Goal: Task Accomplishment & Management: Manage account settings

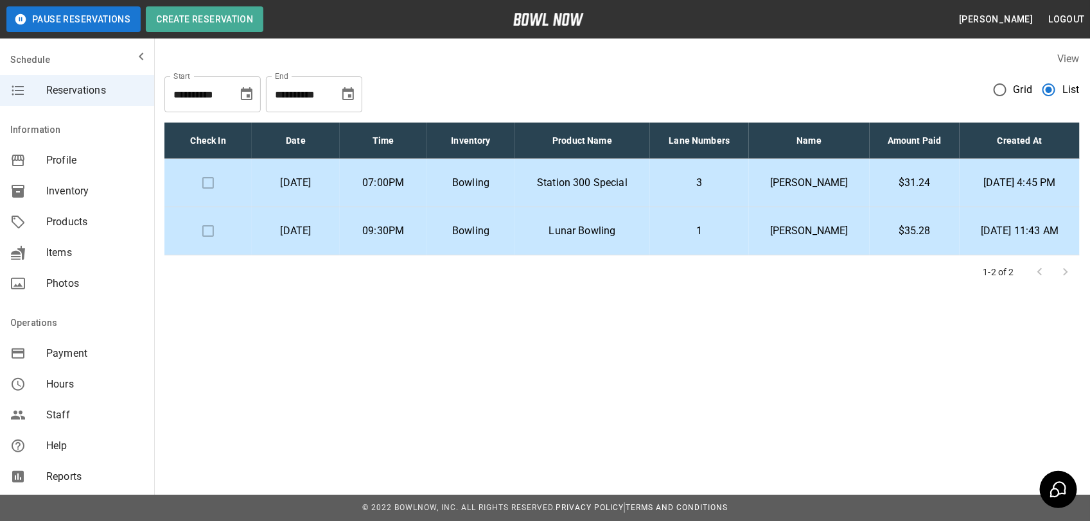
click at [807, 236] on p "[PERSON_NAME]" at bounding box center [809, 230] width 100 height 15
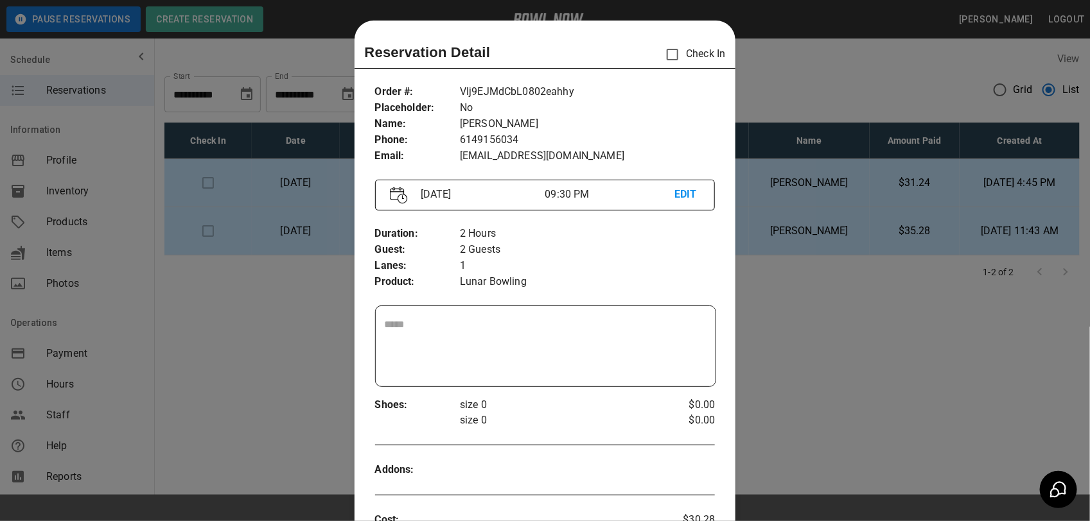
scroll to position [21, 0]
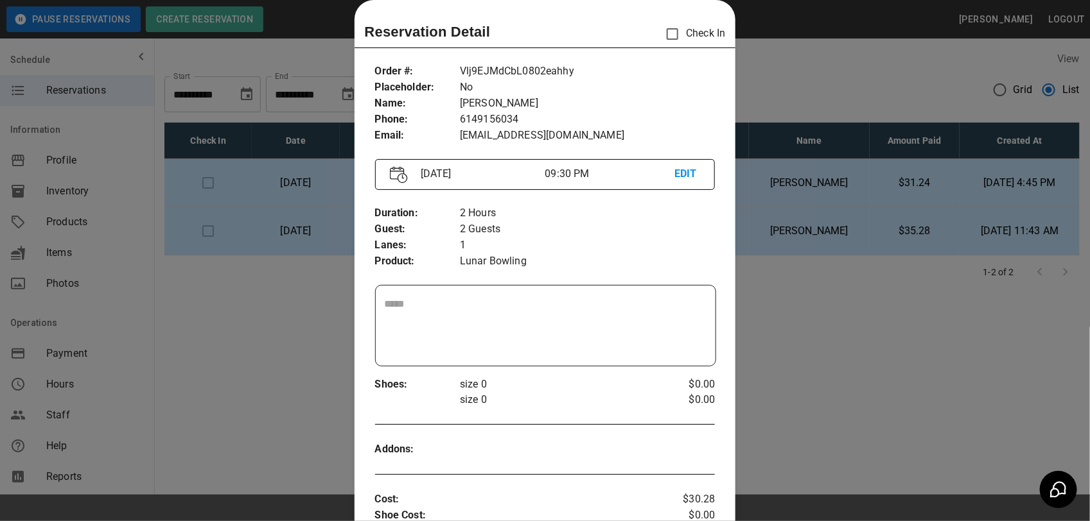
click at [751, 95] on div at bounding box center [545, 260] width 1090 height 521
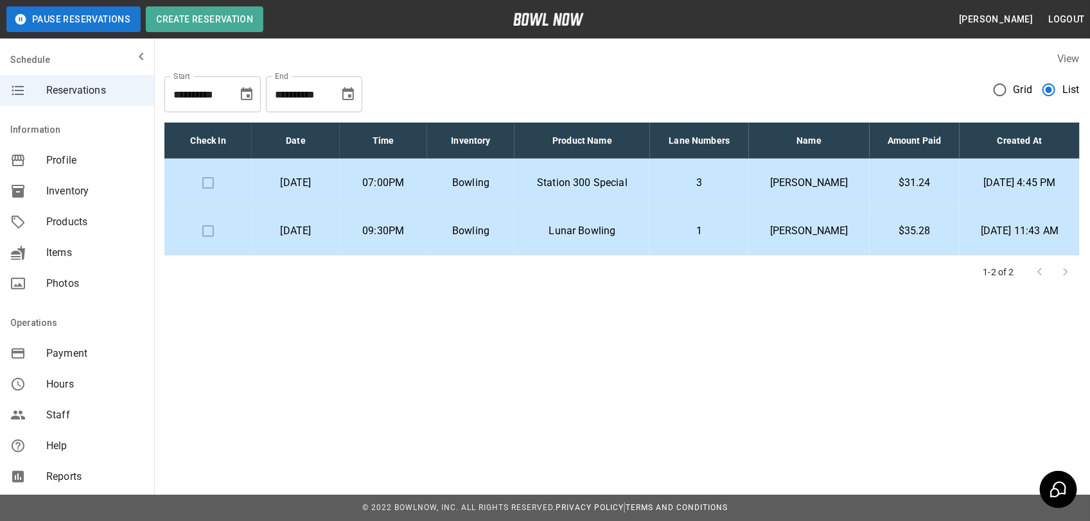
click at [639, 230] on p "Lunar Bowling" at bounding box center [582, 230] width 114 height 15
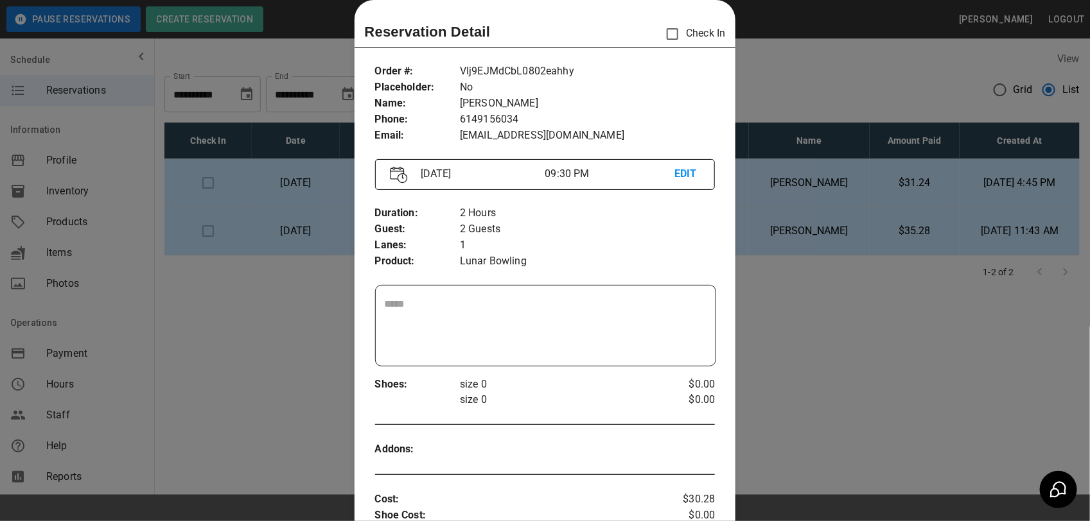
click at [819, 97] on div at bounding box center [545, 260] width 1090 height 521
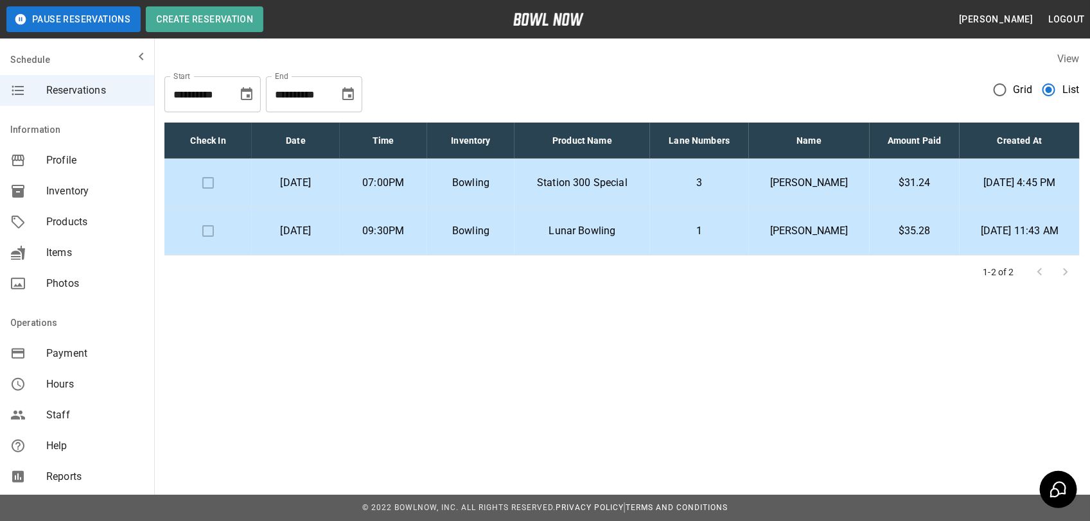
click at [811, 236] on p "[PERSON_NAME]" at bounding box center [809, 230] width 100 height 15
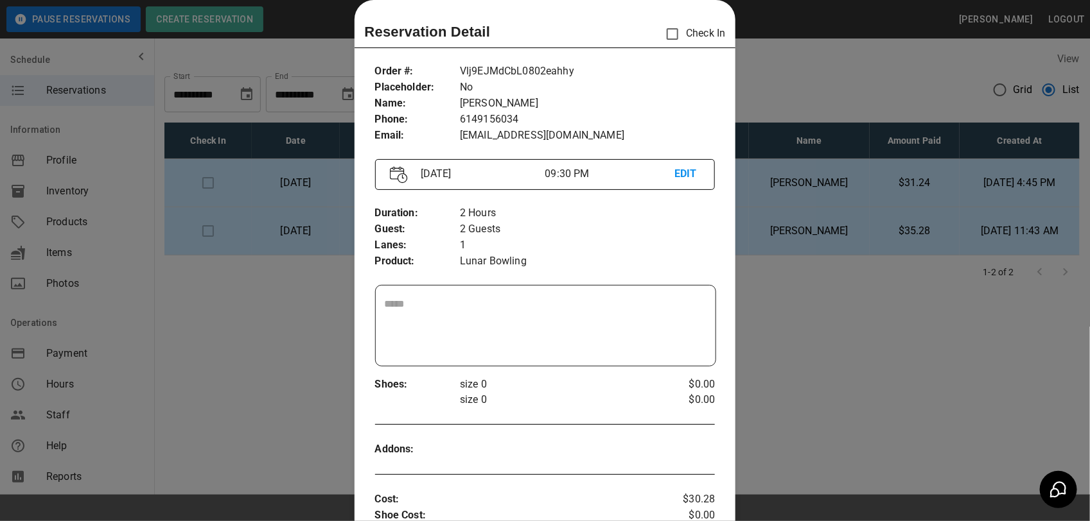
click at [686, 177] on p "EDIT" at bounding box center [687, 174] width 26 height 16
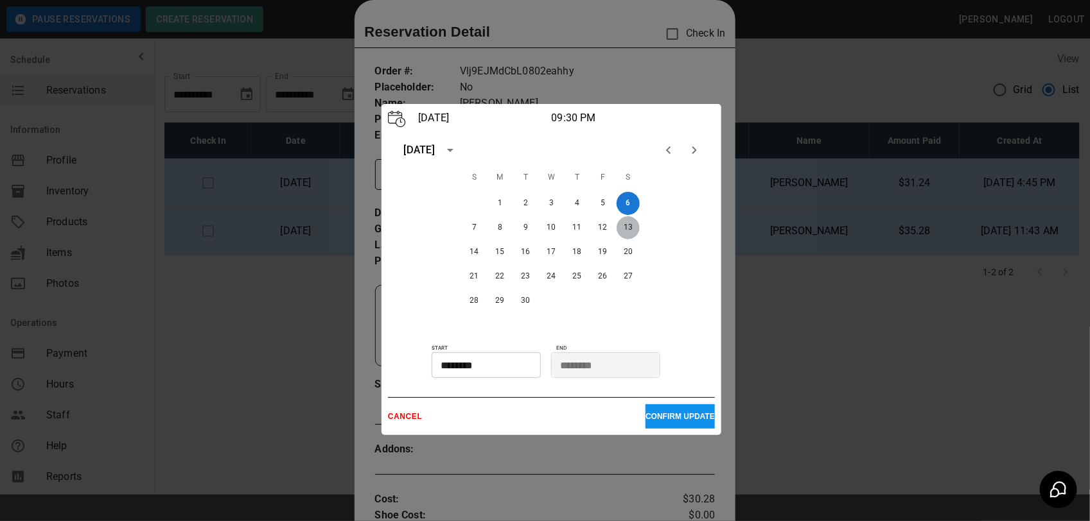
click at [629, 229] on button "13" at bounding box center [628, 227] width 23 height 23
click at [507, 363] on input "********" at bounding box center [482, 366] width 100 height 26
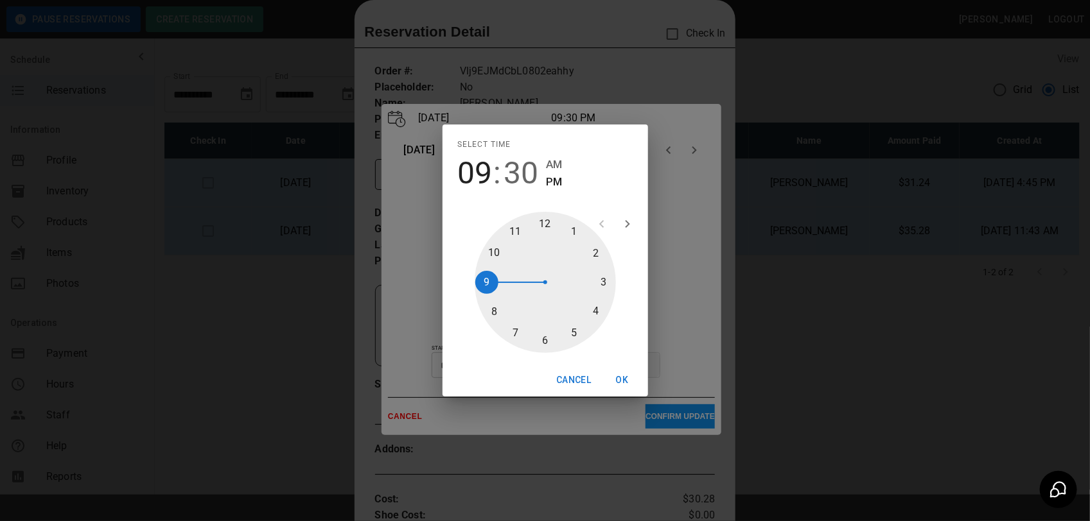
click at [543, 340] on div at bounding box center [545, 282] width 141 height 141
click at [541, 226] on div at bounding box center [545, 282] width 141 height 141
type input "********"
click at [621, 378] on button "OK" at bounding box center [622, 381] width 41 height 24
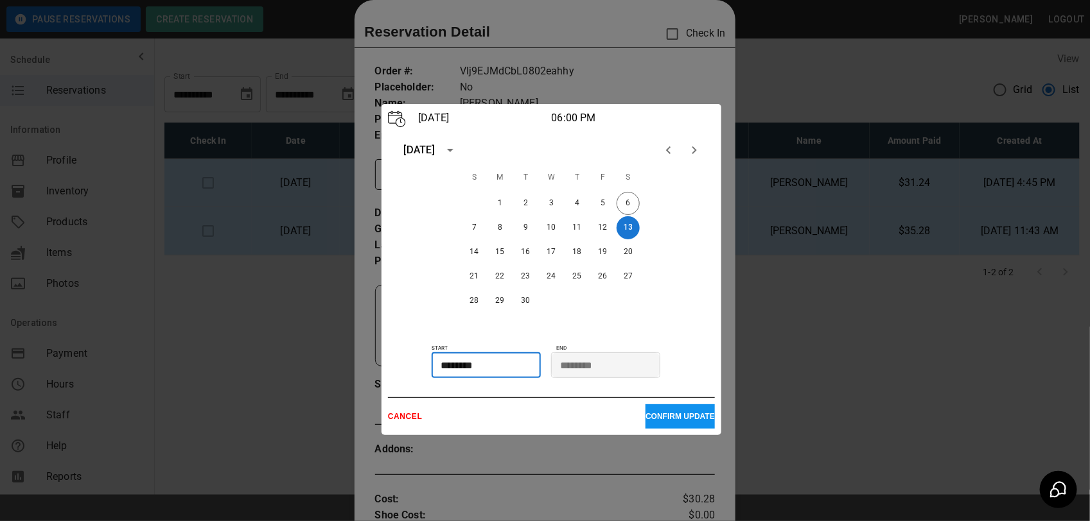
click at [602, 363] on input "********" at bounding box center [601, 366] width 100 height 26
click at [585, 362] on input "********" at bounding box center [601, 366] width 100 height 26
click at [564, 362] on input "********" at bounding box center [601, 366] width 100 height 26
click at [660, 415] on p "CONFIRM UPDATE" at bounding box center [679, 416] width 69 height 9
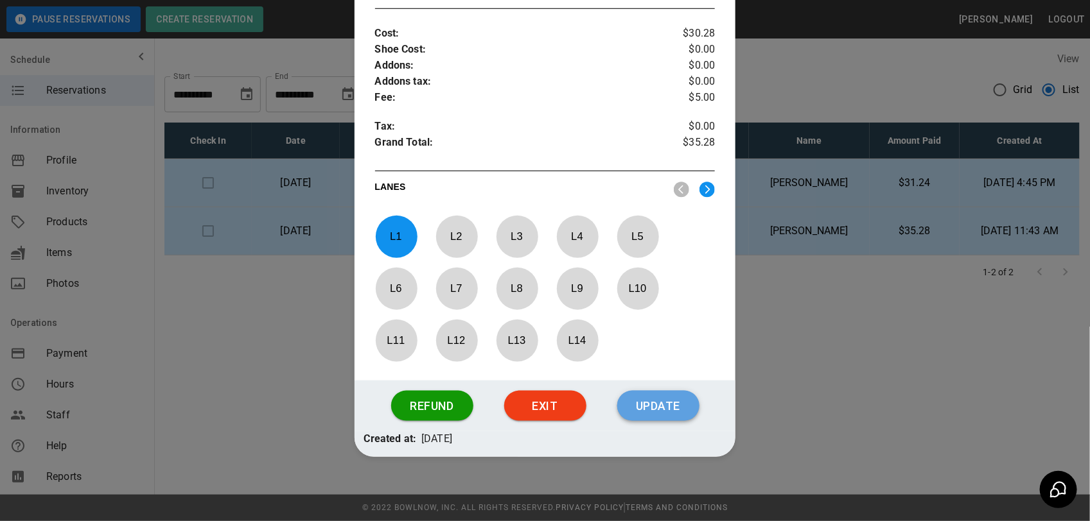
click at [672, 398] on button "Update" at bounding box center [658, 406] width 82 height 31
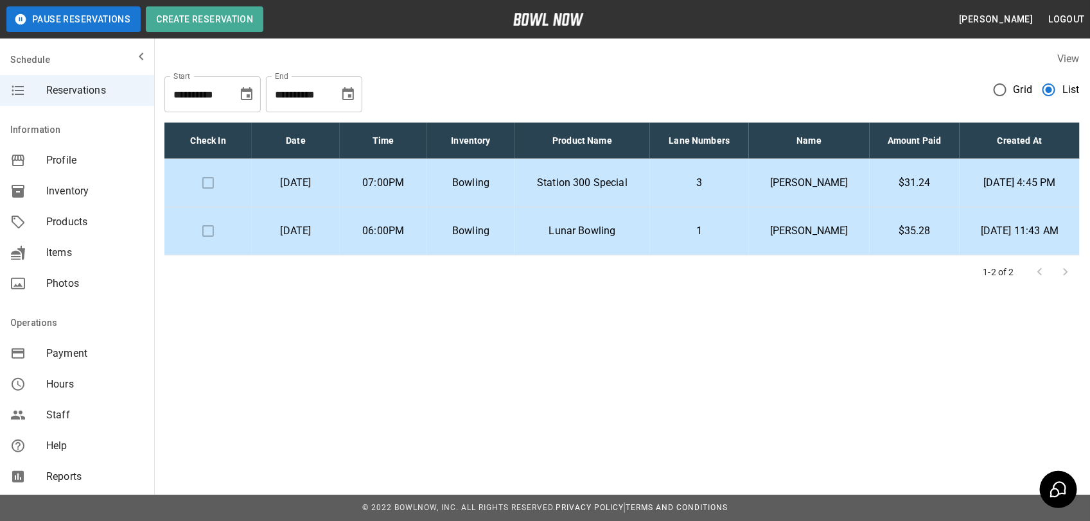
click at [796, 231] on p "[PERSON_NAME]" at bounding box center [809, 230] width 100 height 15
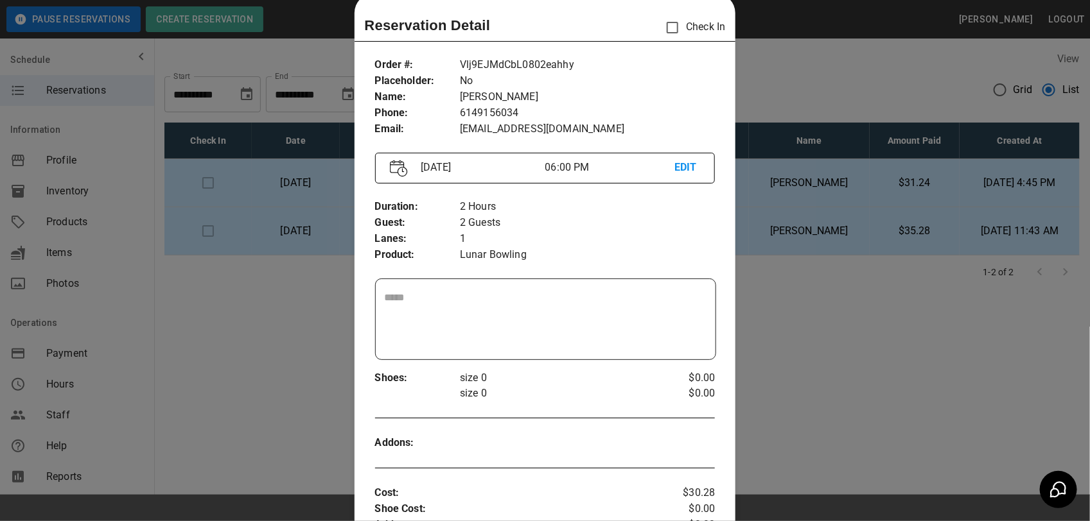
scroll to position [21, 0]
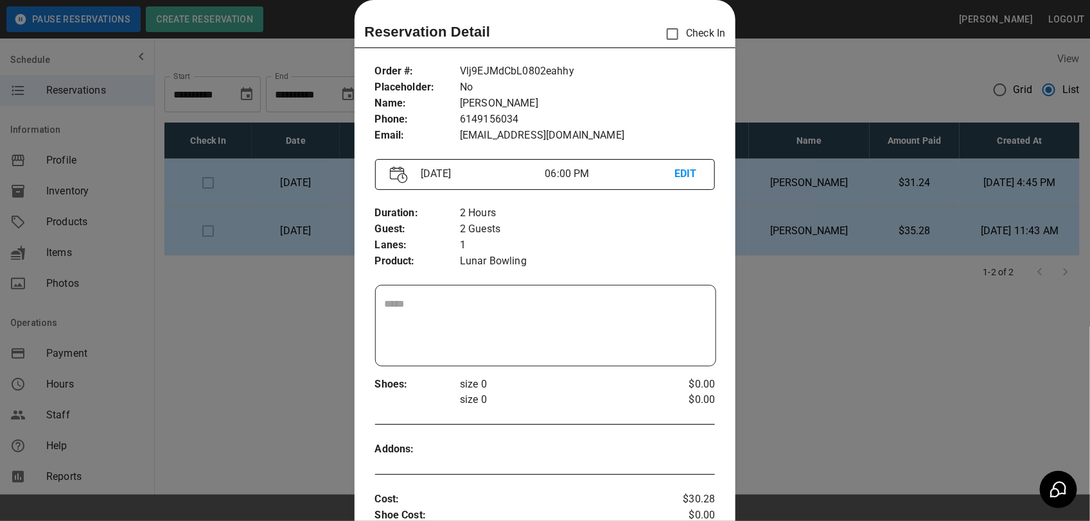
click at [755, 68] on div at bounding box center [545, 260] width 1090 height 521
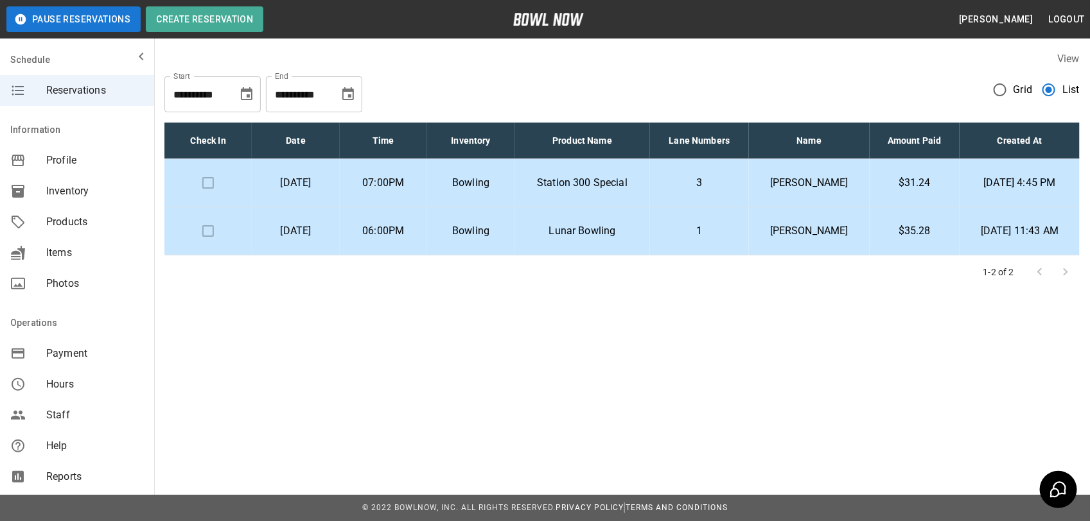
click at [830, 177] on p "[PERSON_NAME]" at bounding box center [809, 182] width 100 height 15
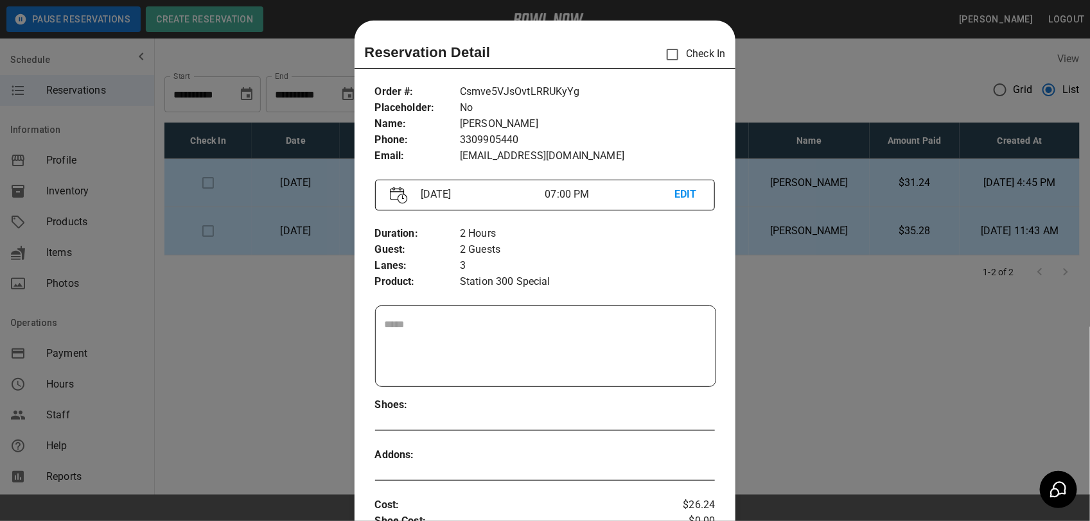
scroll to position [21, 0]
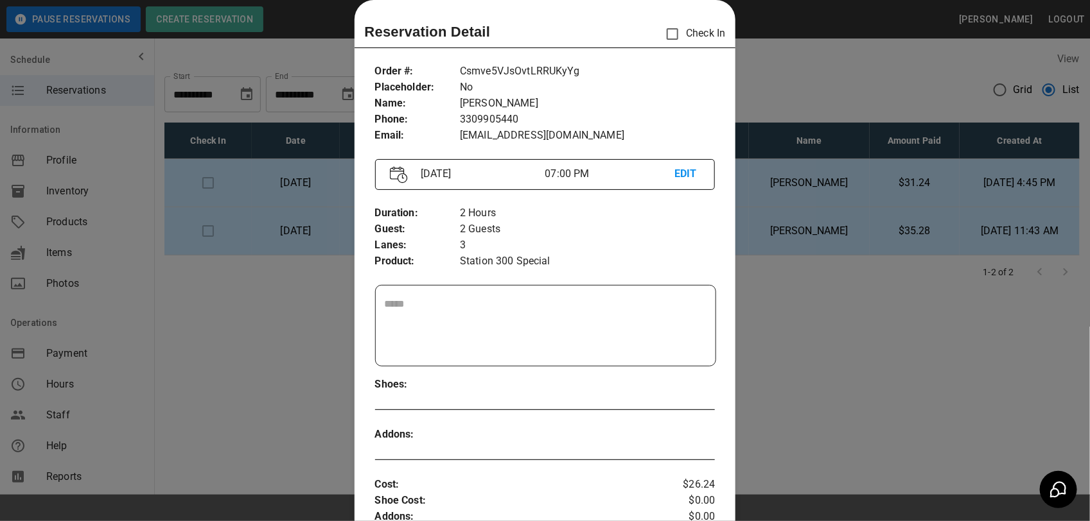
click at [795, 90] on div at bounding box center [545, 260] width 1090 height 521
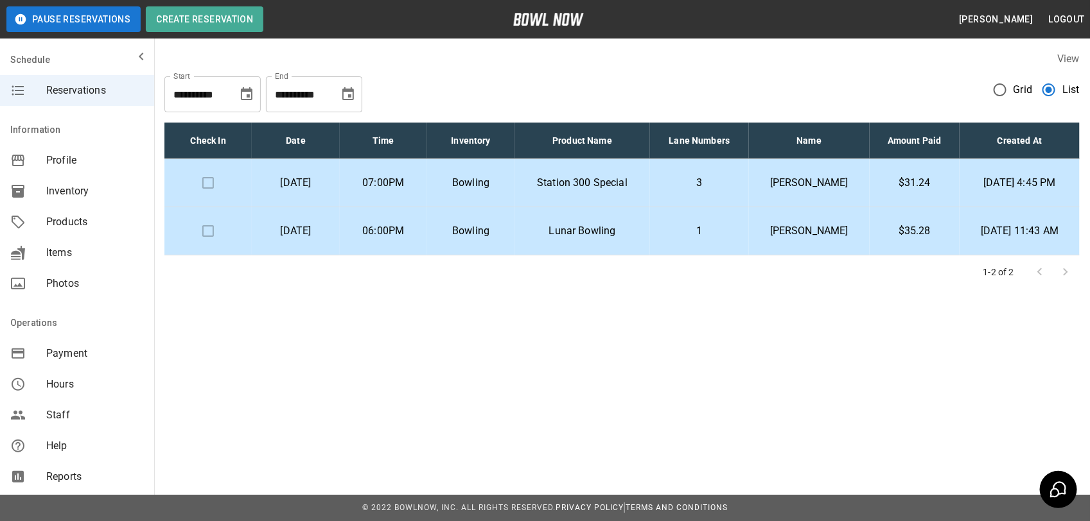
click at [837, 178] on p "[PERSON_NAME]" at bounding box center [809, 182] width 100 height 15
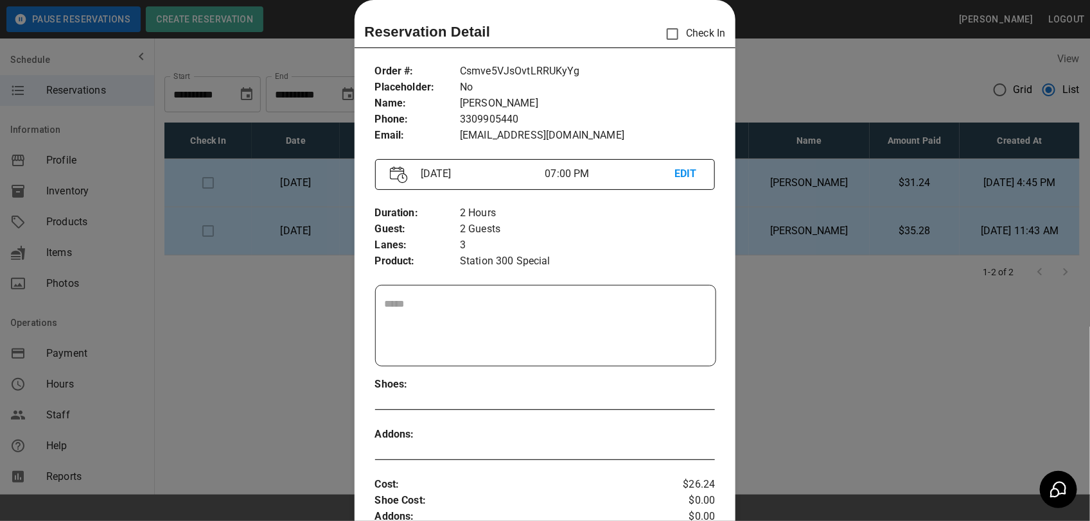
click at [919, 69] on div at bounding box center [545, 260] width 1090 height 521
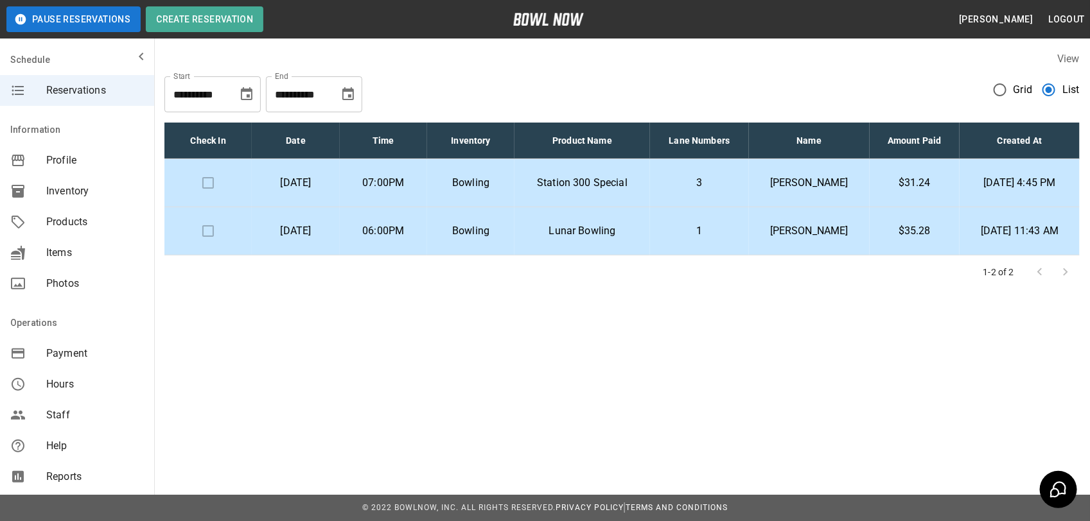
click at [818, 177] on p "[PERSON_NAME]" at bounding box center [809, 182] width 100 height 15
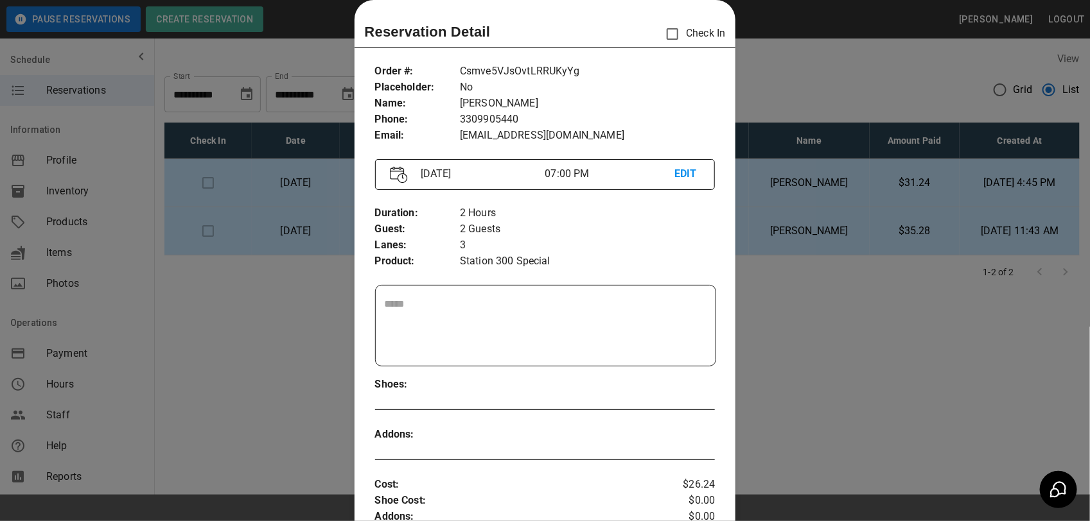
click at [798, 92] on div at bounding box center [545, 260] width 1090 height 521
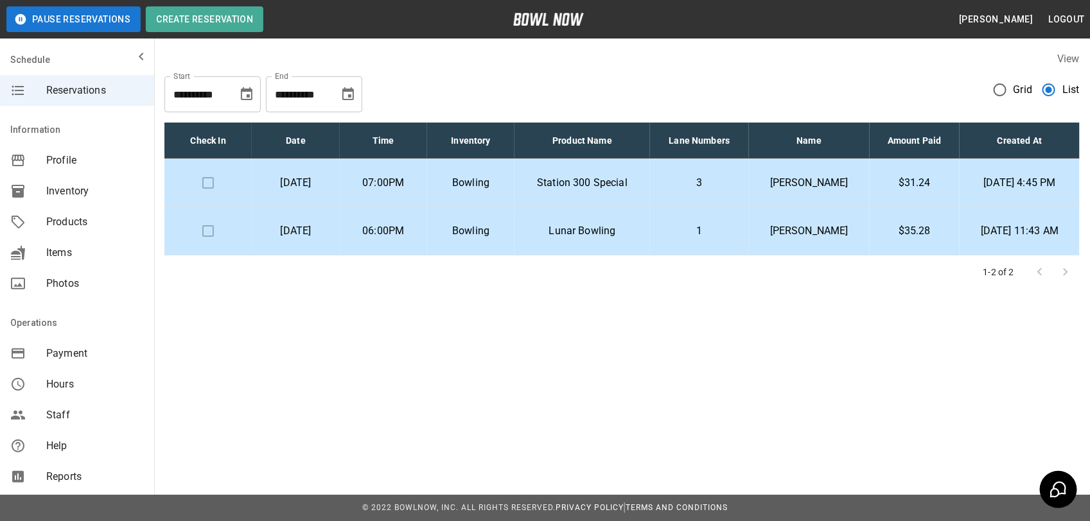
click at [593, 186] on p "Station 300 Special" at bounding box center [582, 182] width 114 height 15
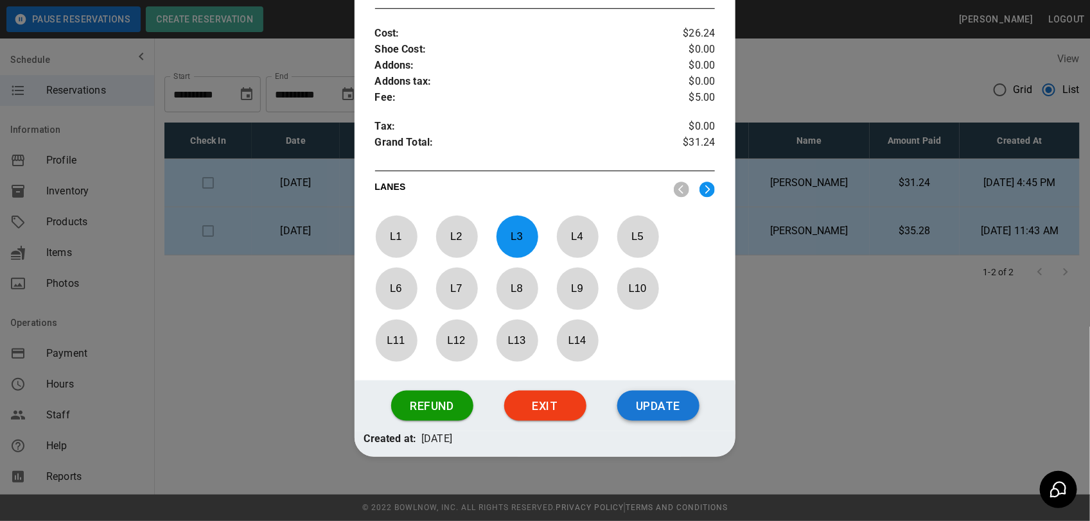
click at [663, 410] on button "Update" at bounding box center [658, 406] width 82 height 31
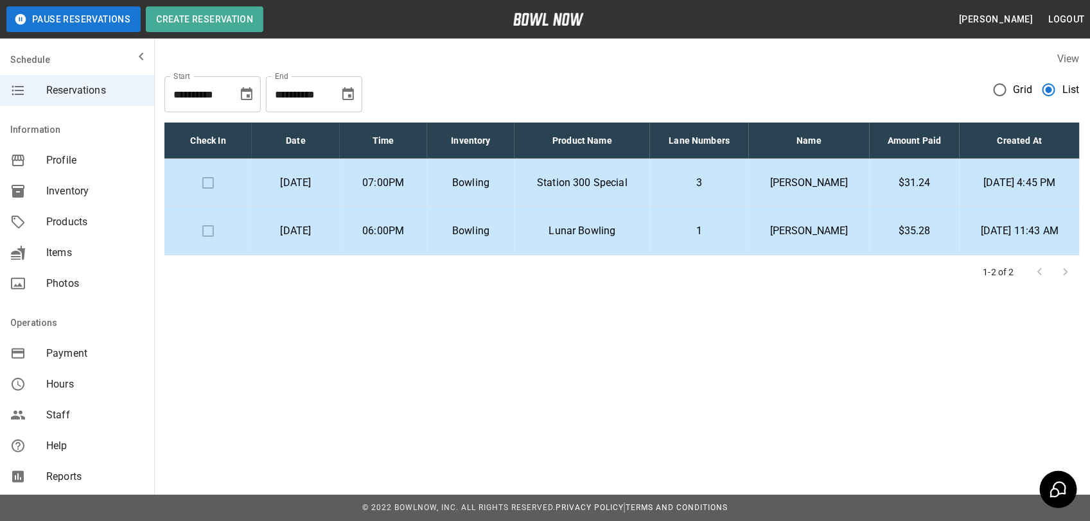
click at [713, 283] on div "1-2 of 2" at bounding box center [621, 272] width 915 height 33
